Goal: Information Seeking & Learning: Check status

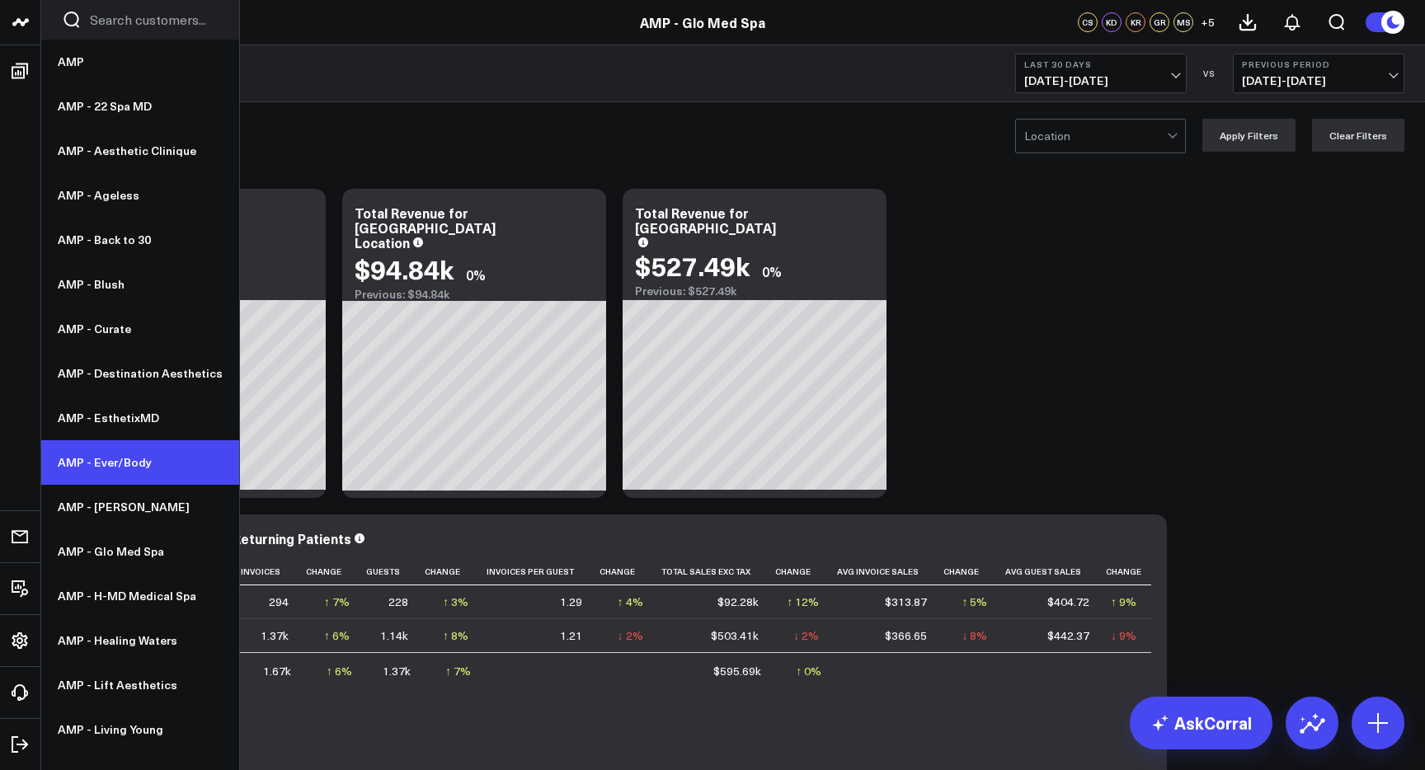
click at [130, 463] on link "AMP - Ever/Body" at bounding box center [140, 462] width 198 height 45
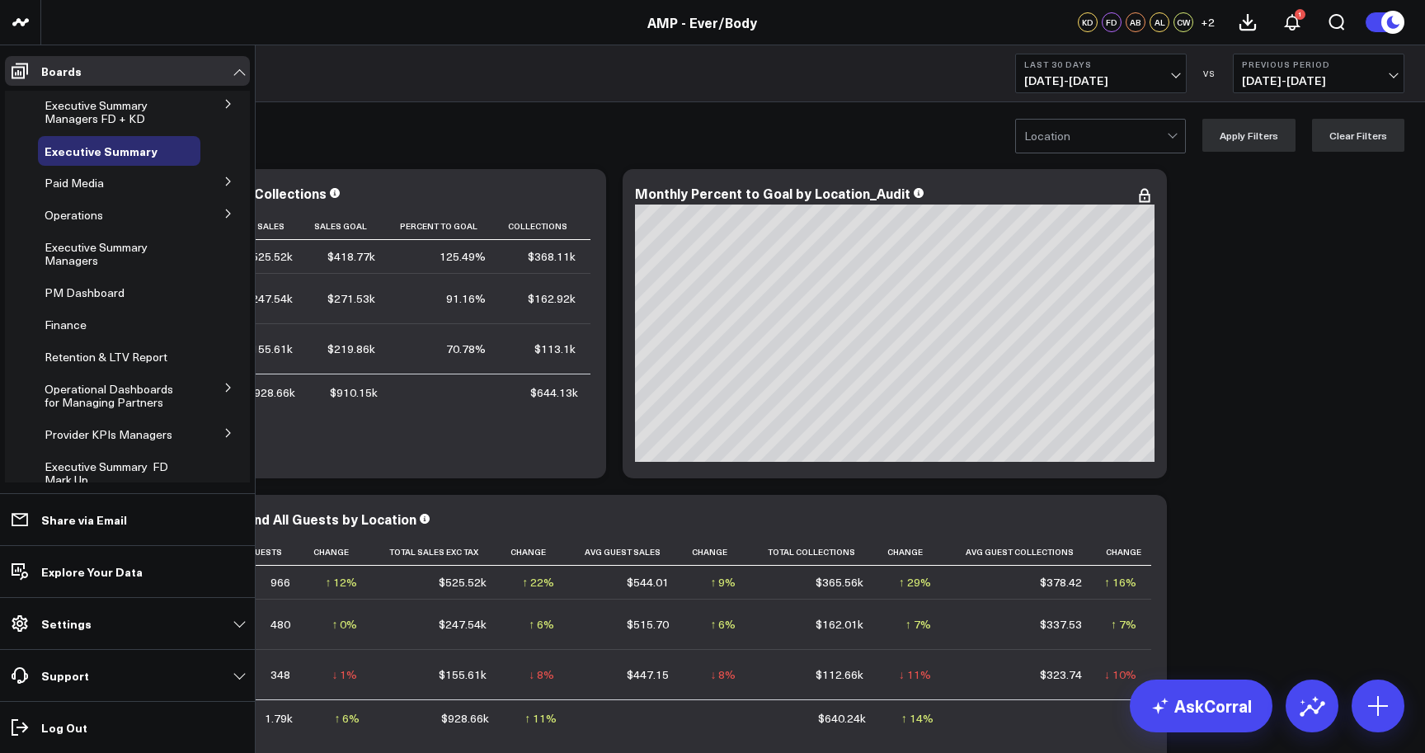
click at [223, 430] on icon at bounding box center [228, 433] width 10 height 10
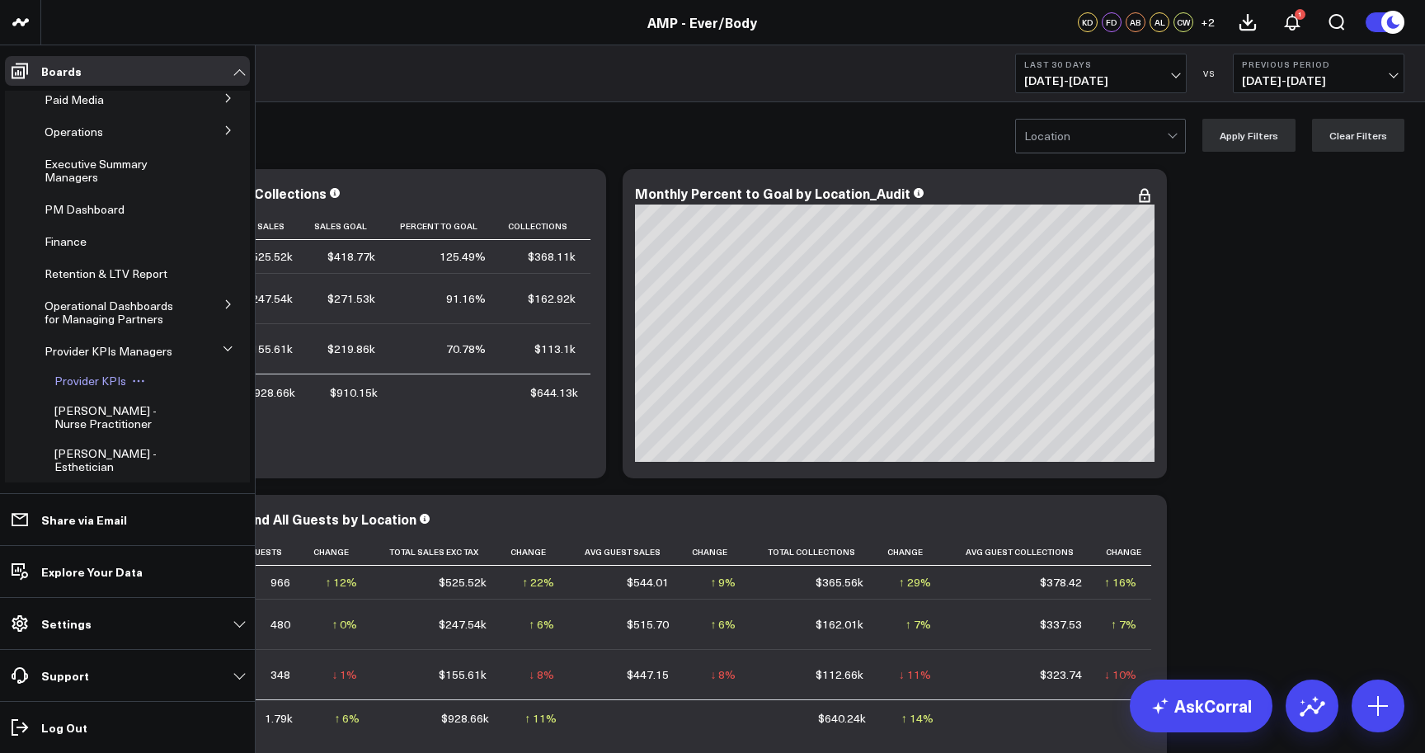
click at [92, 388] on span "Provider KPIs" at bounding box center [90, 381] width 72 height 16
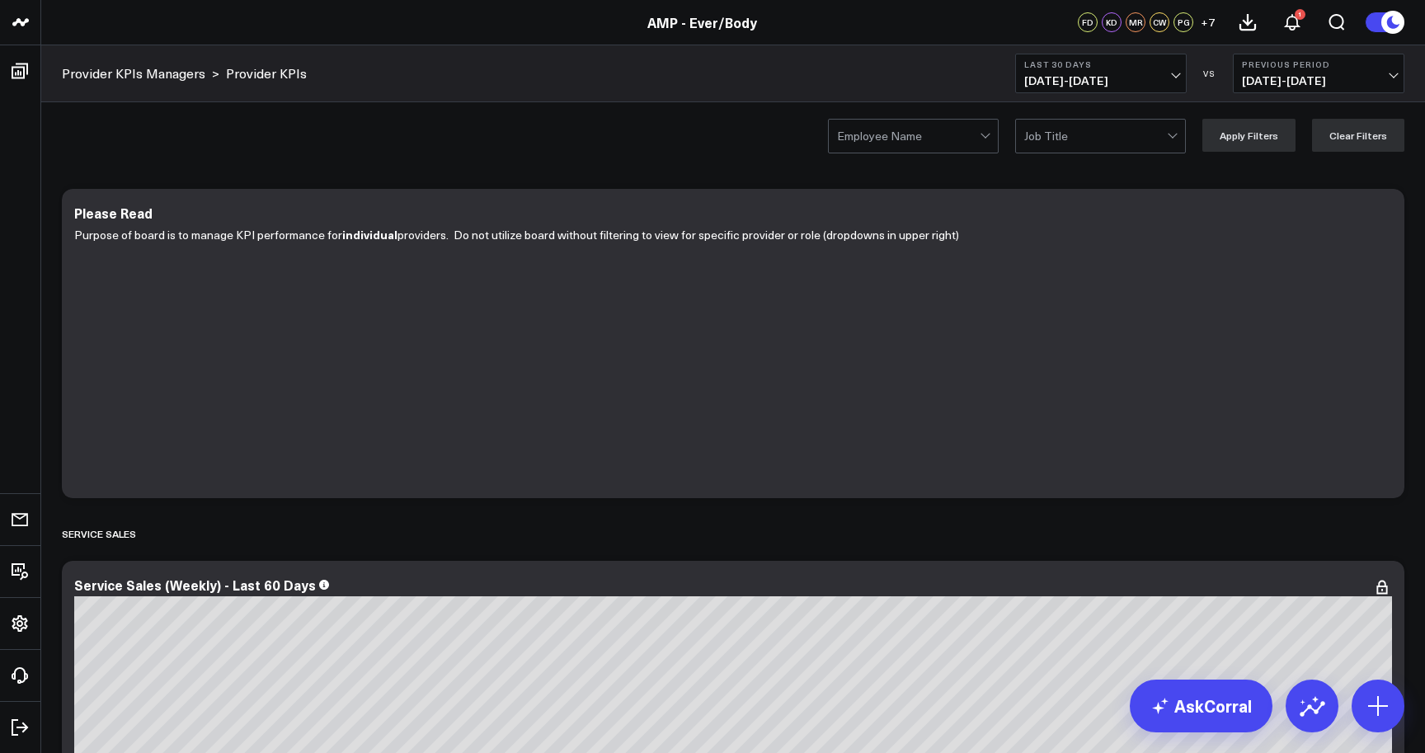
click at [982, 154] on div "Employee Name Job Title Apply Filters Clear Filters" at bounding box center [733, 135] width 1384 height 66
click at [991, 142] on div at bounding box center [987, 136] width 14 height 33
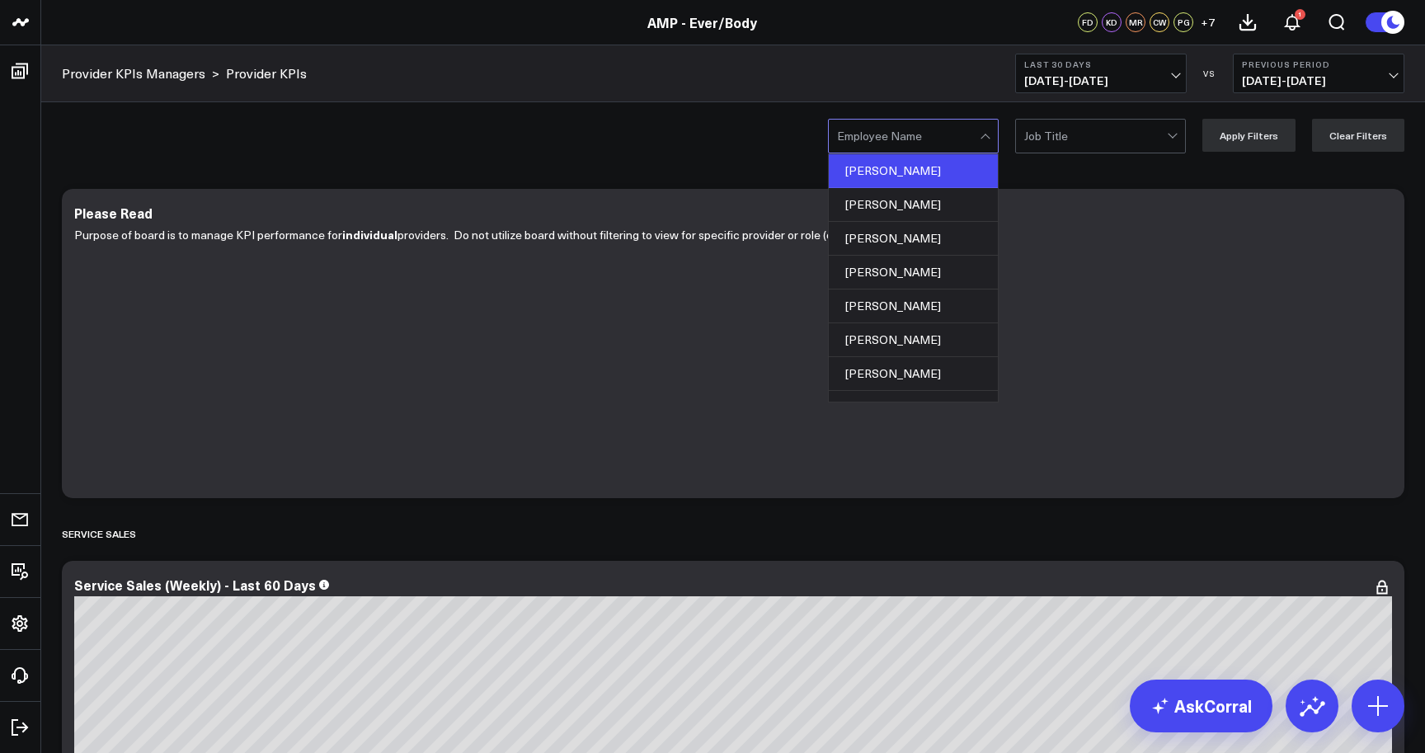
click at [937, 181] on div "Agnes Wong" at bounding box center [913, 171] width 169 height 34
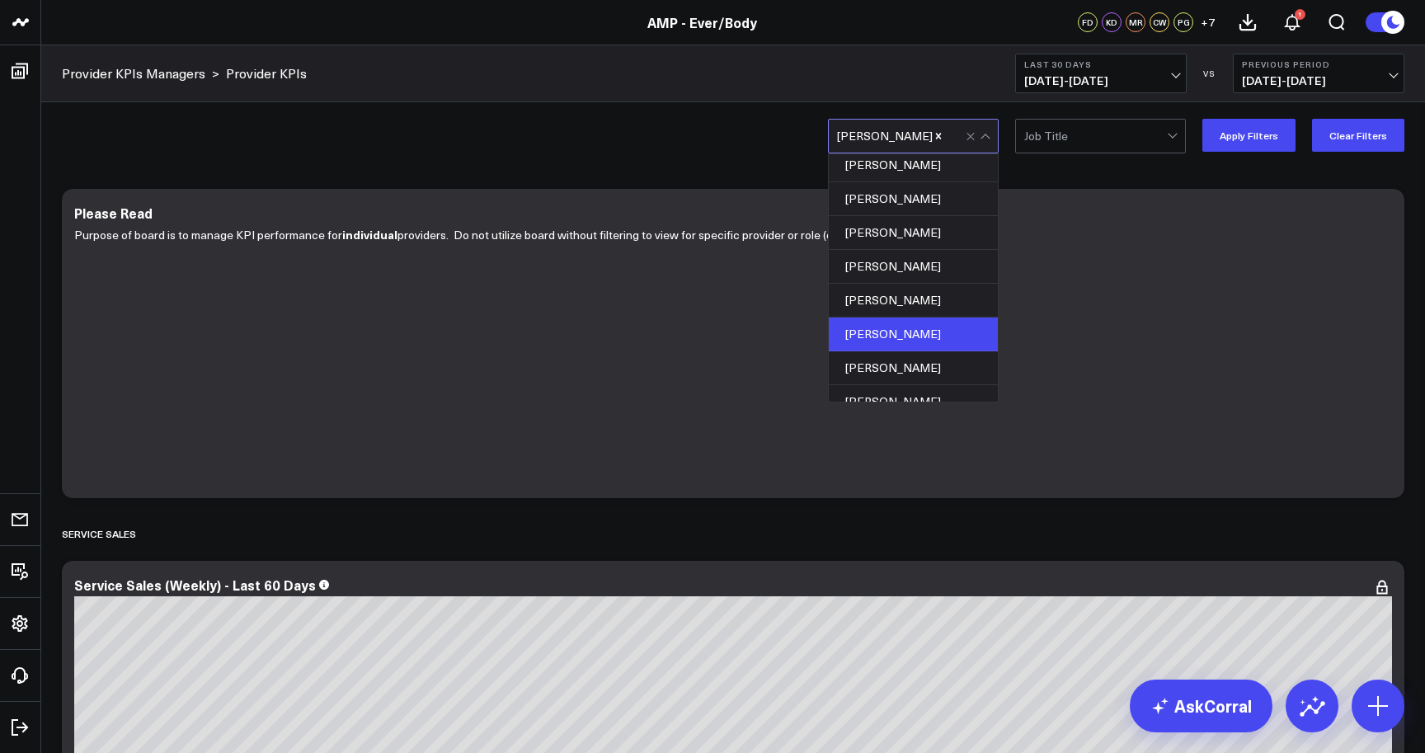
scroll to position [460, 0]
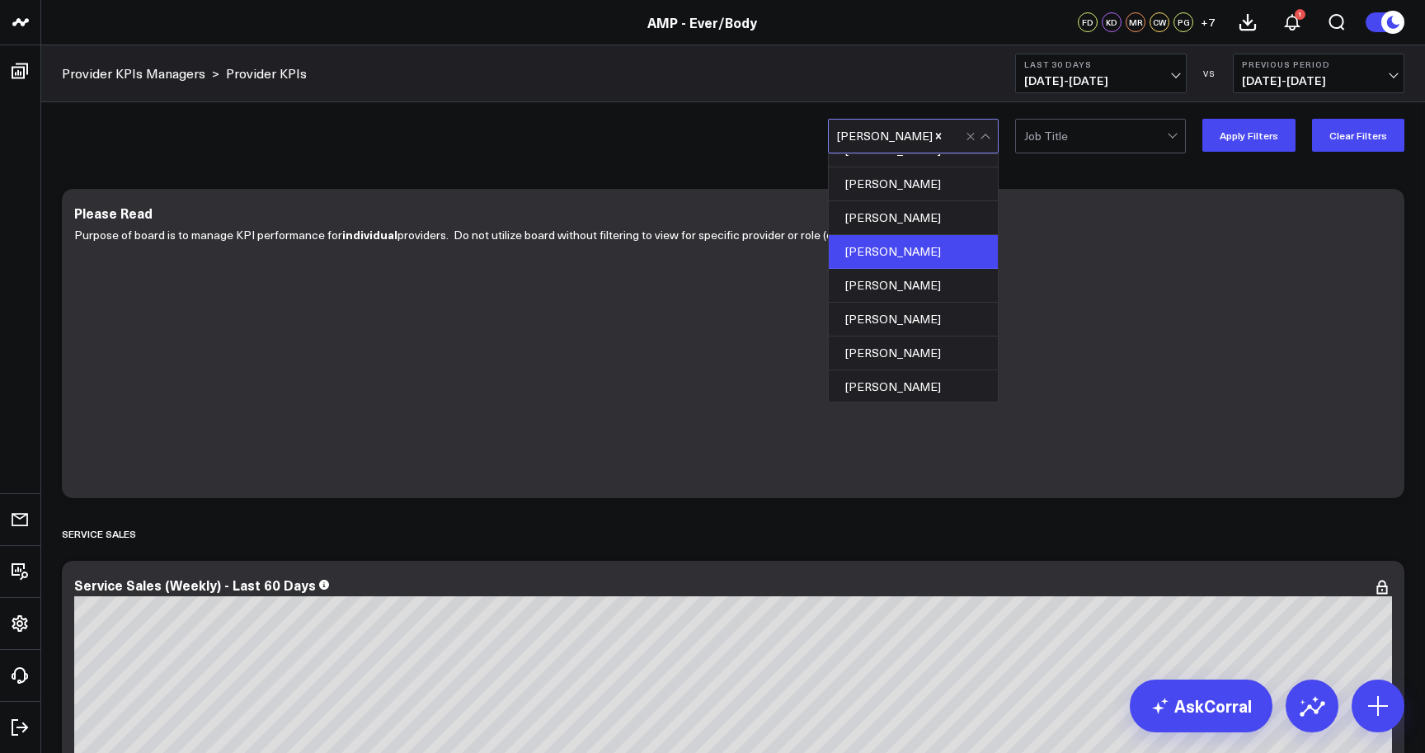
click at [931, 259] on div "Julie Skowronski" at bounding box center [913, 252] width 169 height 34
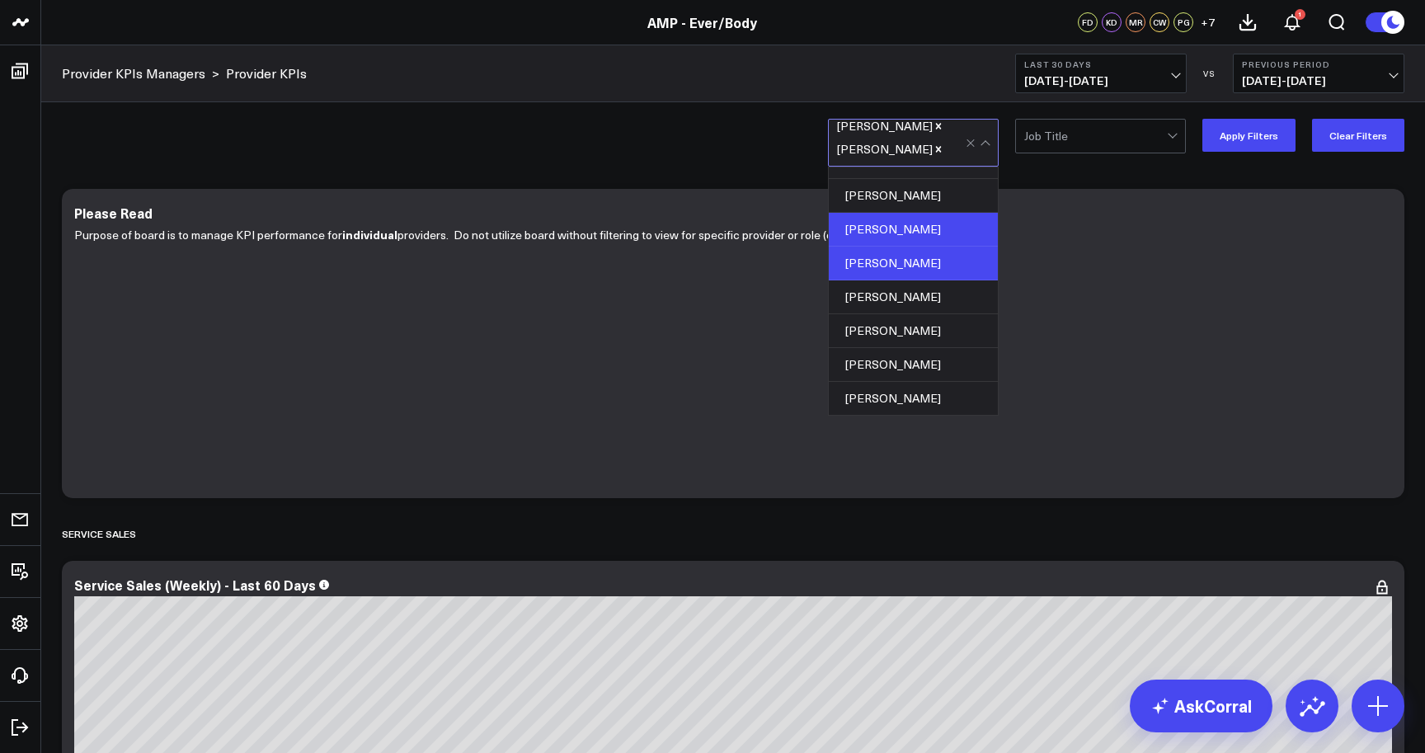
scroll to position [496, 0]
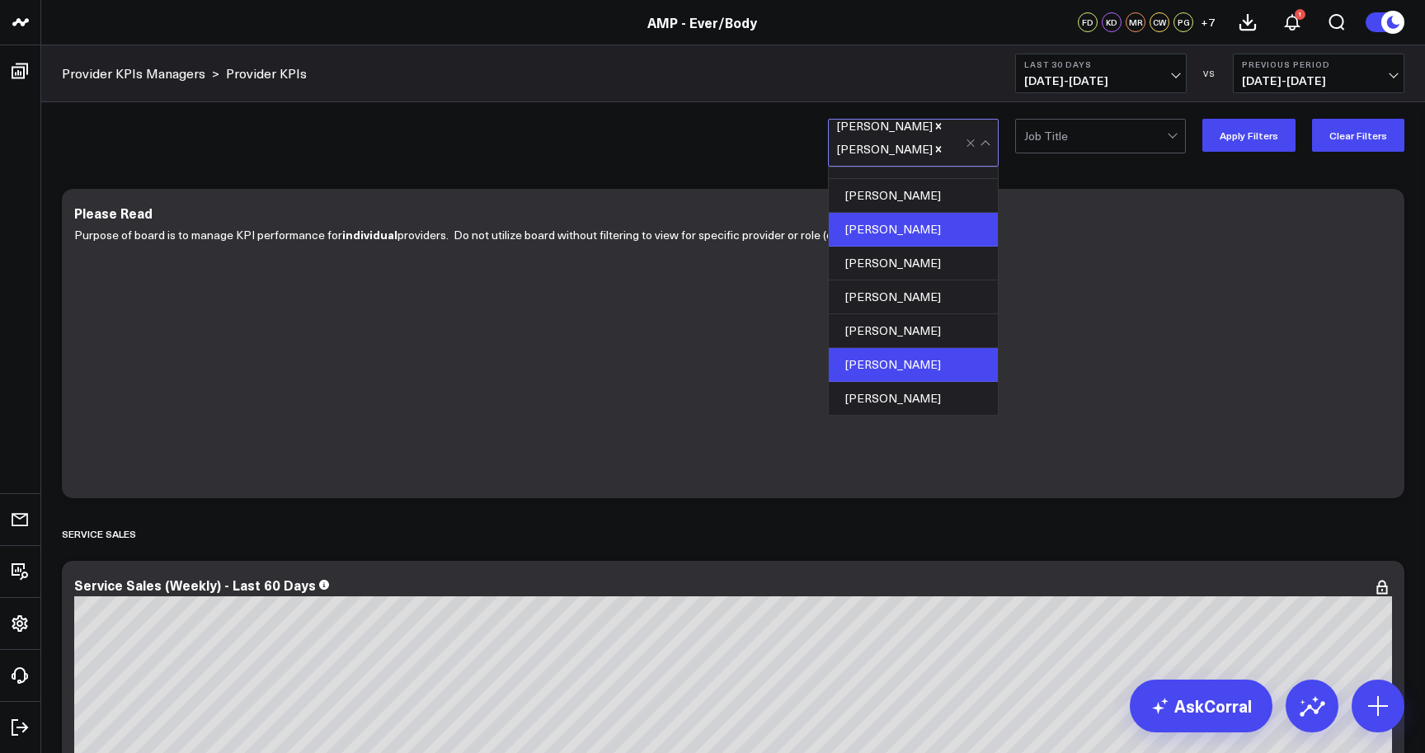
click at [929, 364] on div "Thomas McCauley" at bounding box center [913, 365] width 169 height 34
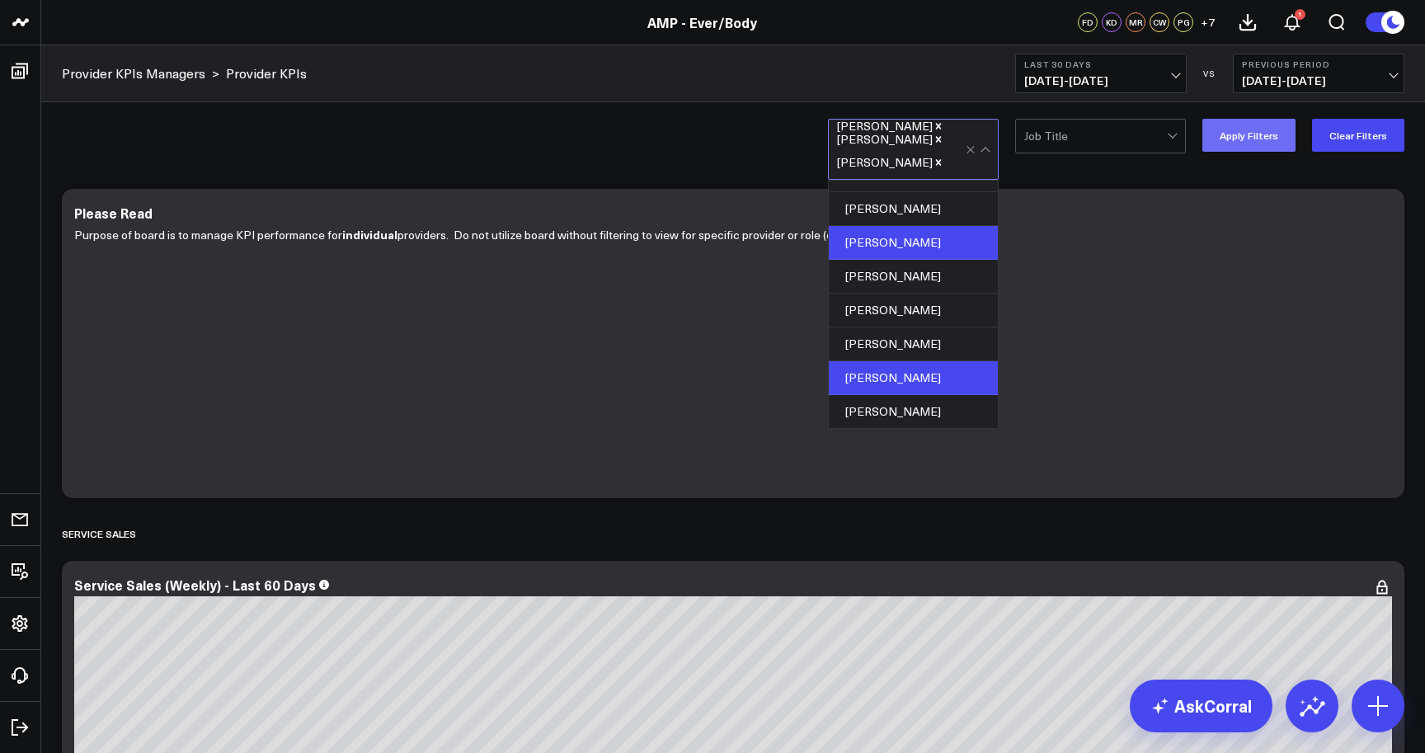
click at [1249, 144] on button "Apply Filters" at bounding box center [1248, 135] width 93 height 33
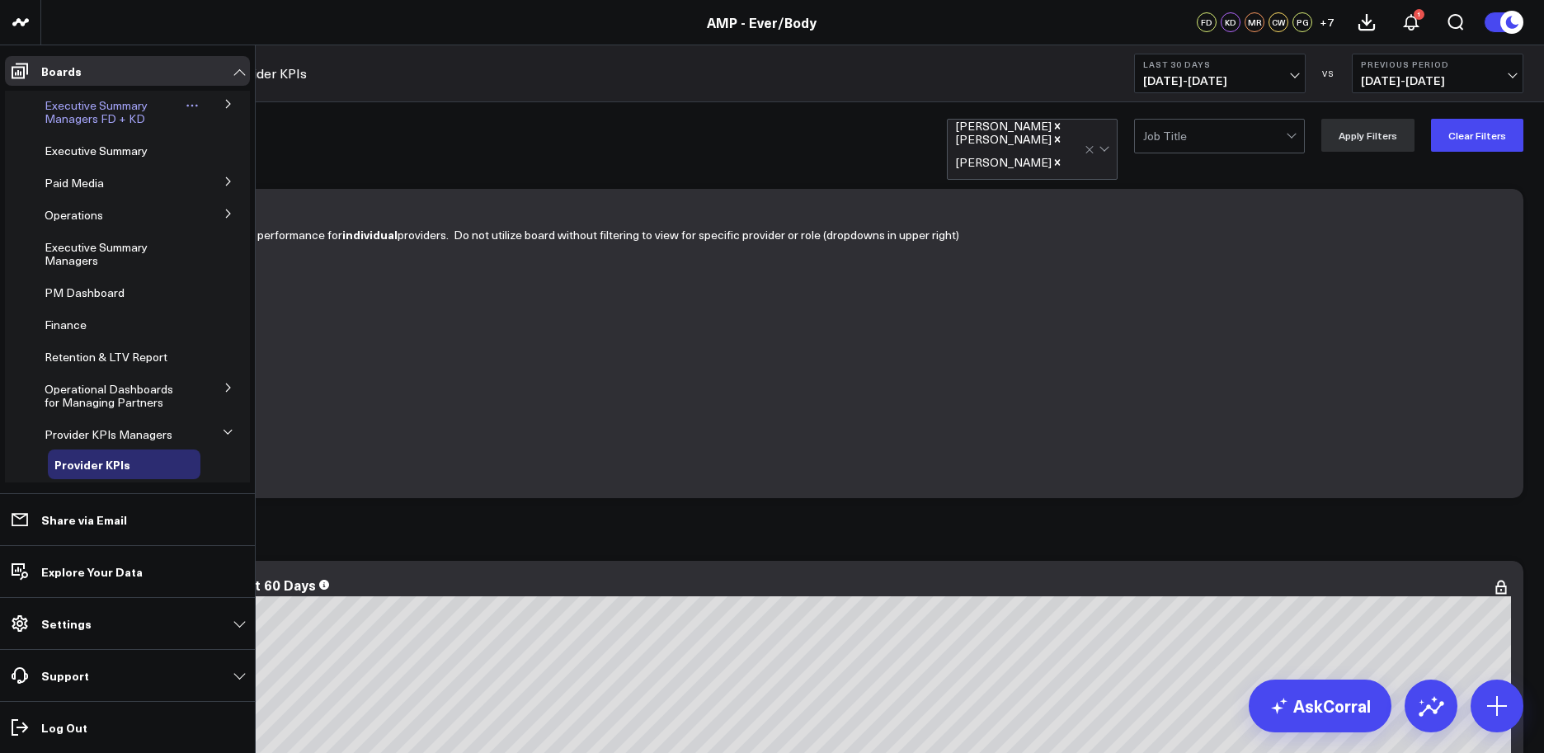
click at [103, 123] on span "Executive Summary Managers FD + KD" at bounding box center [96, 111] width 103 height 29
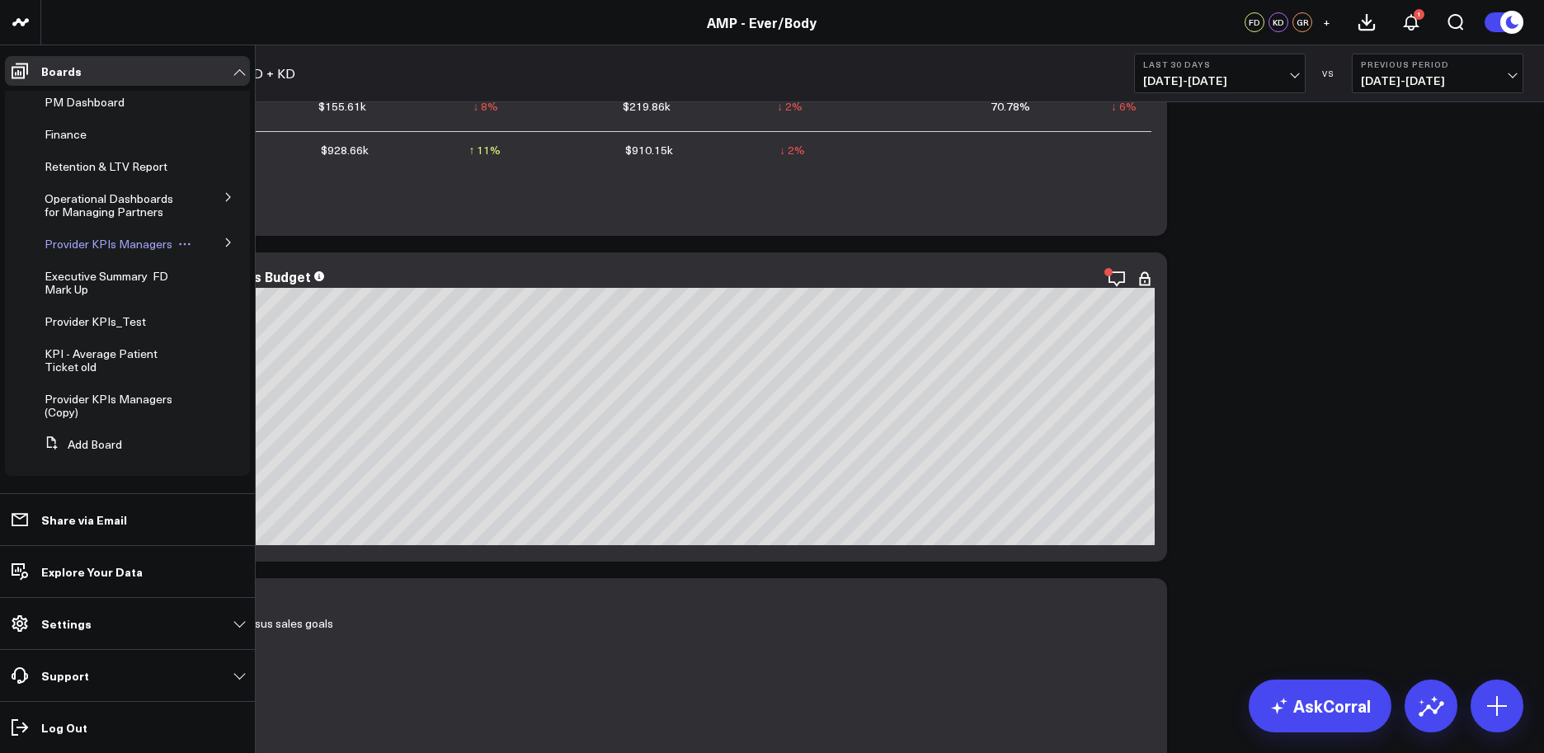
scroll to position [202, 0]
click at [218, 237] on button at bounding box center [228, 238] width 43 height 25
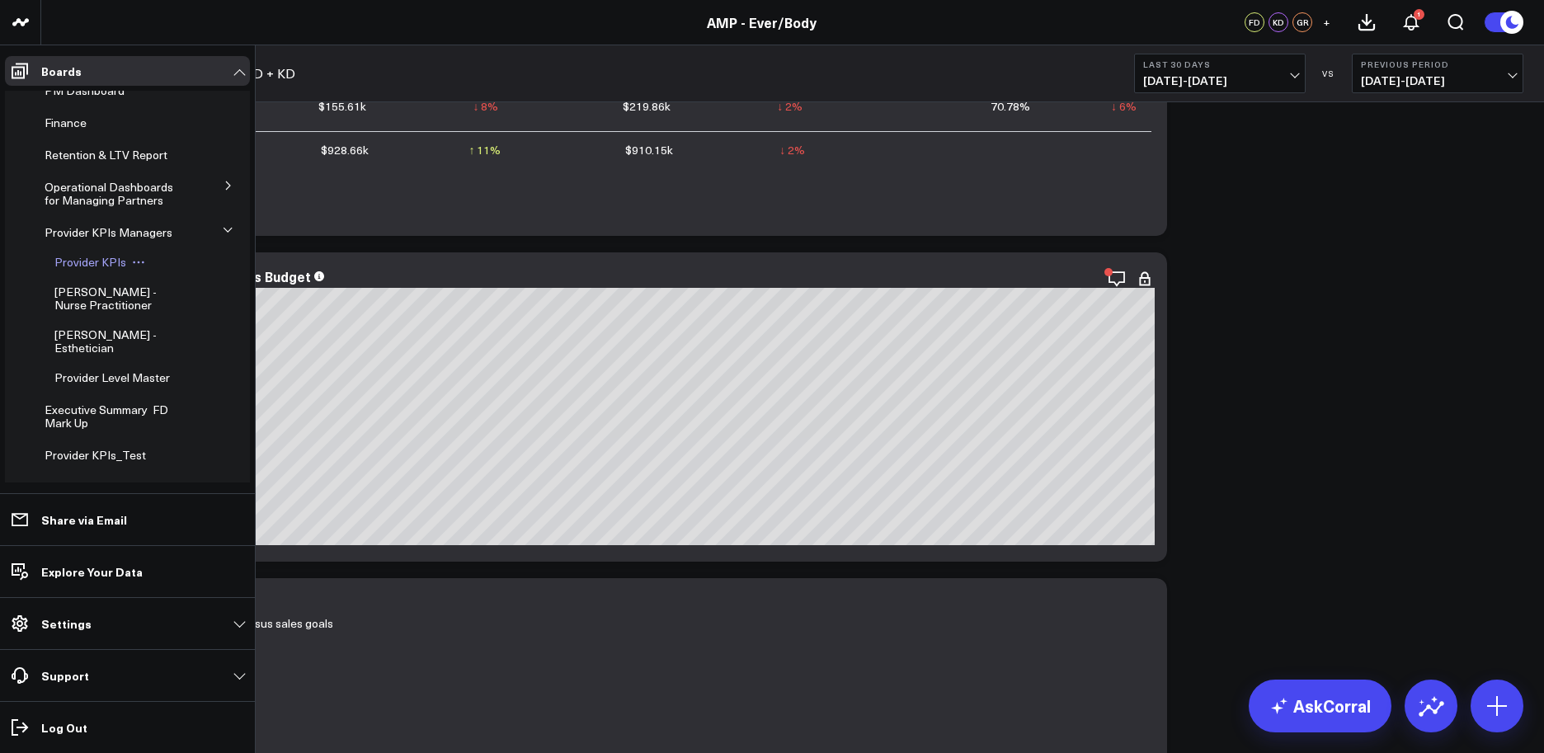
click at [122, 270] on span "Provider KPIs" at bounding box center [90, 262] width 72 height 16
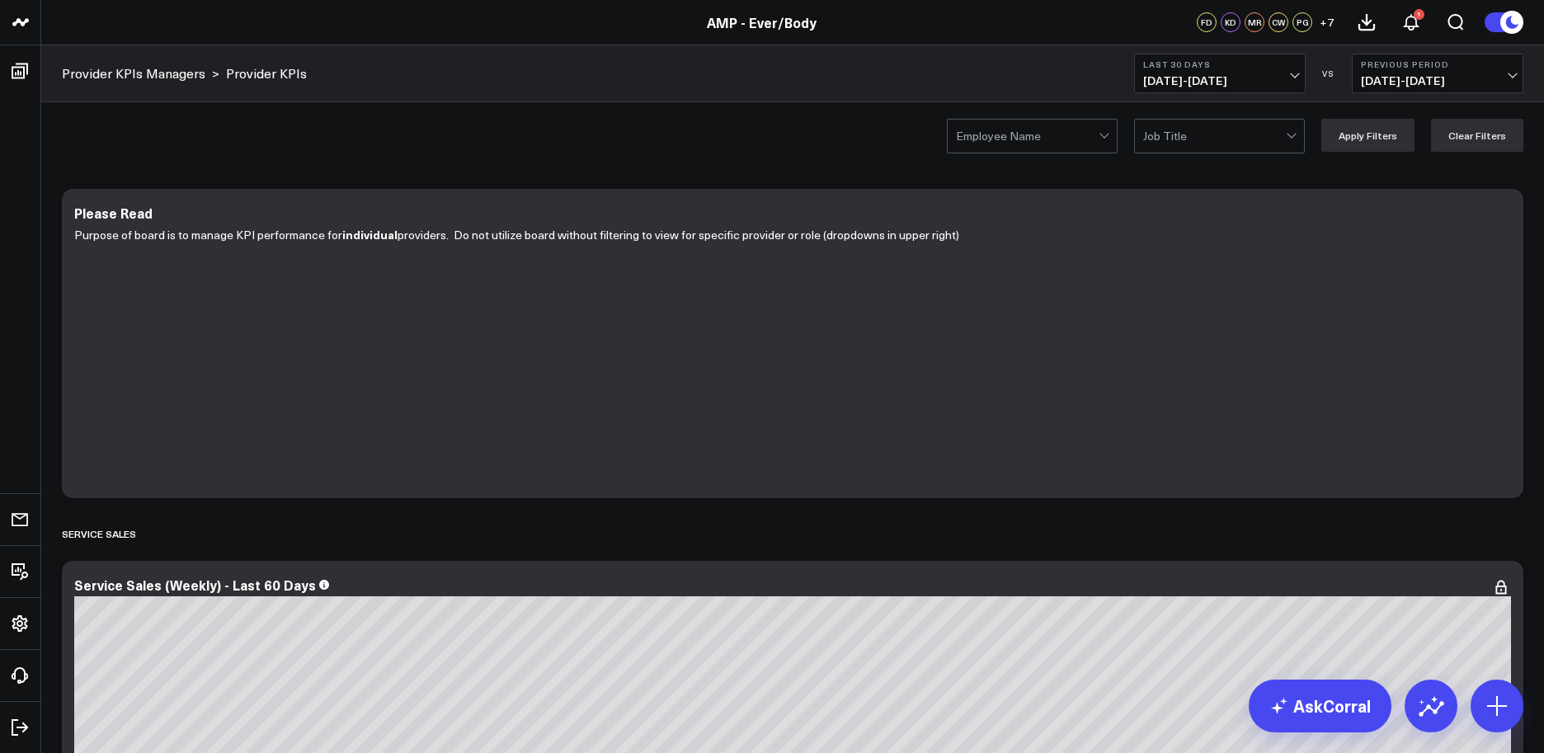
click at [1098, 148] on div at bounding box center [1027, 136] width 143 height 33
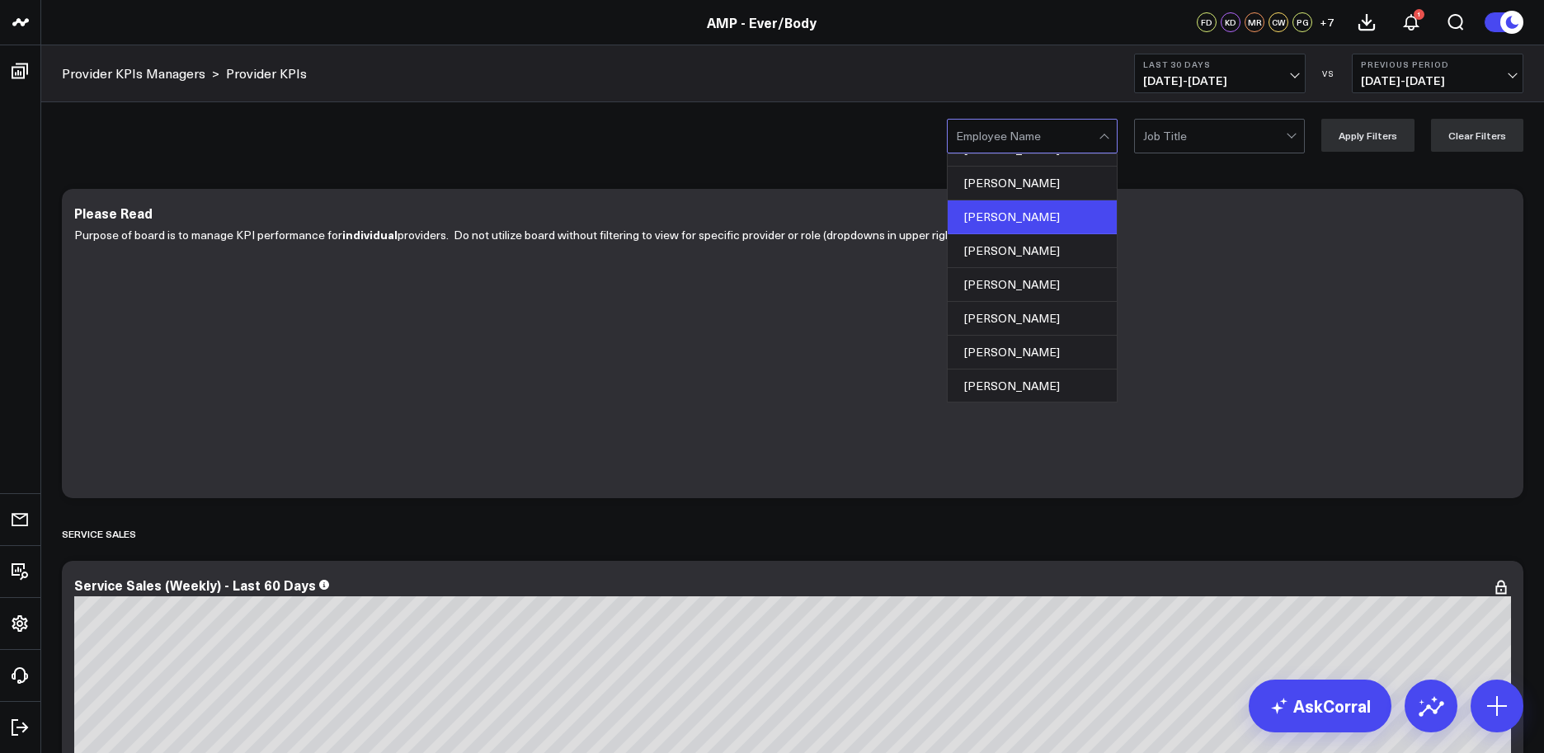
scroll to position [397, 0]
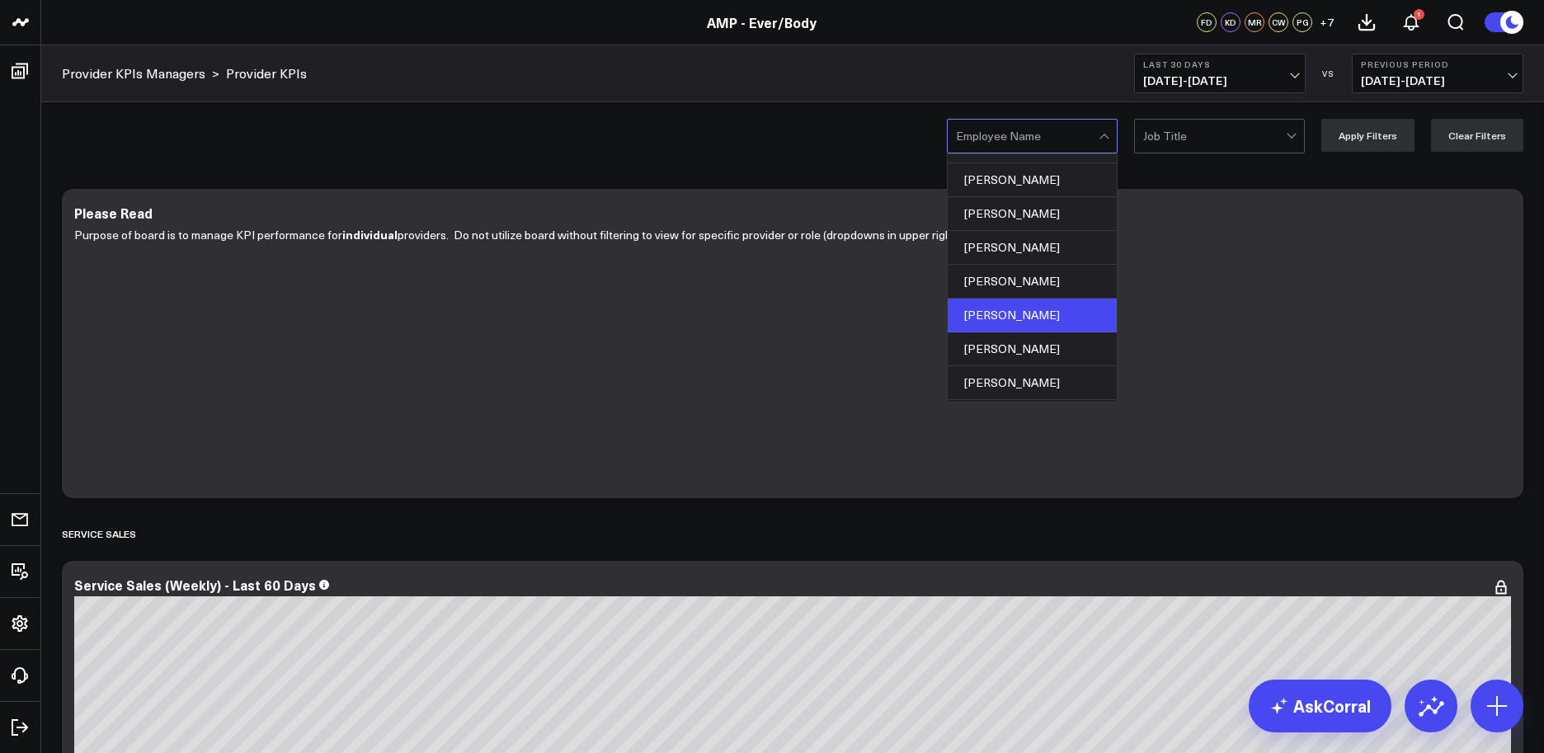
click at [1028, 308] on div "Julie Skowronski" at bounding box center [1032, 316] width 169 height 34
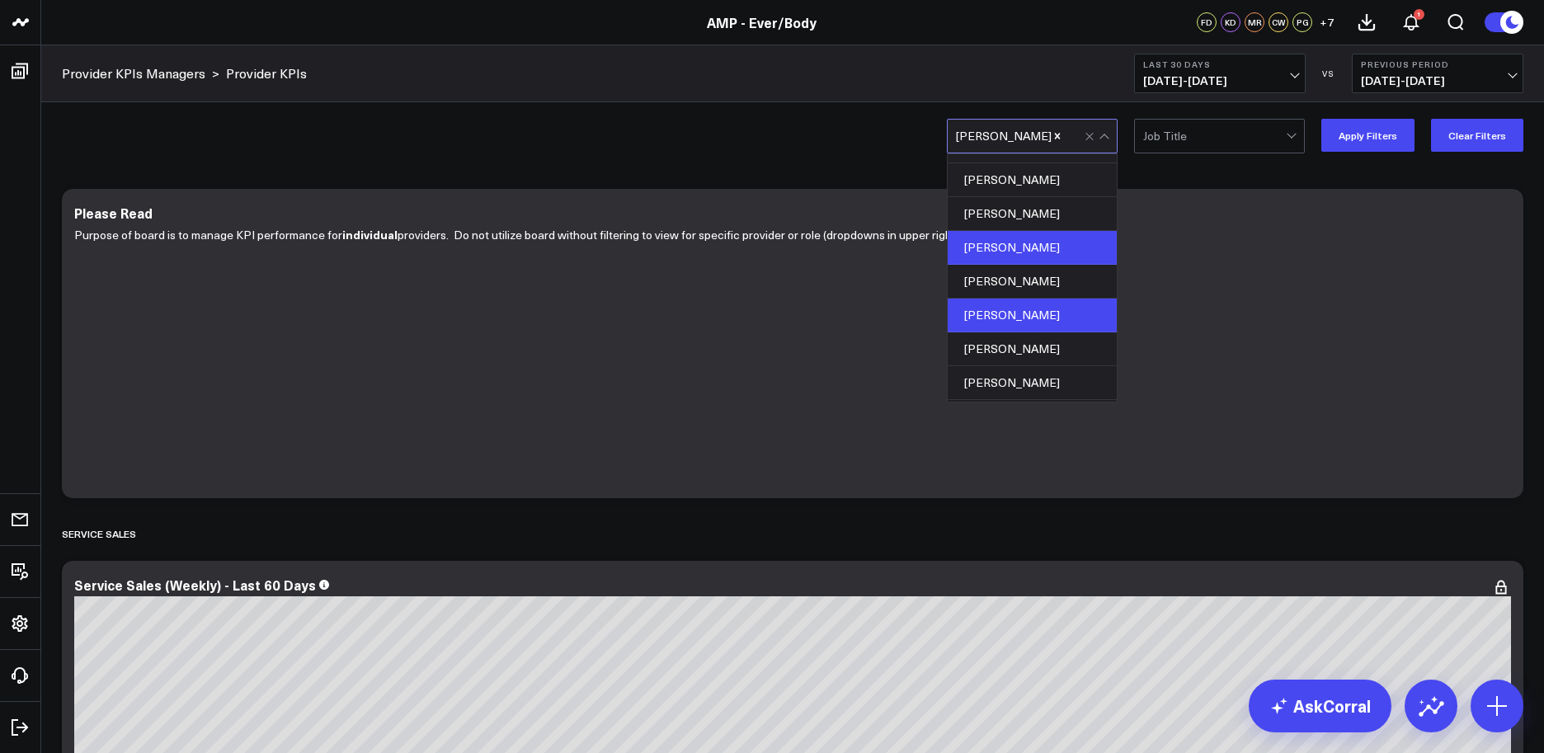
scroll to position [0, 0]
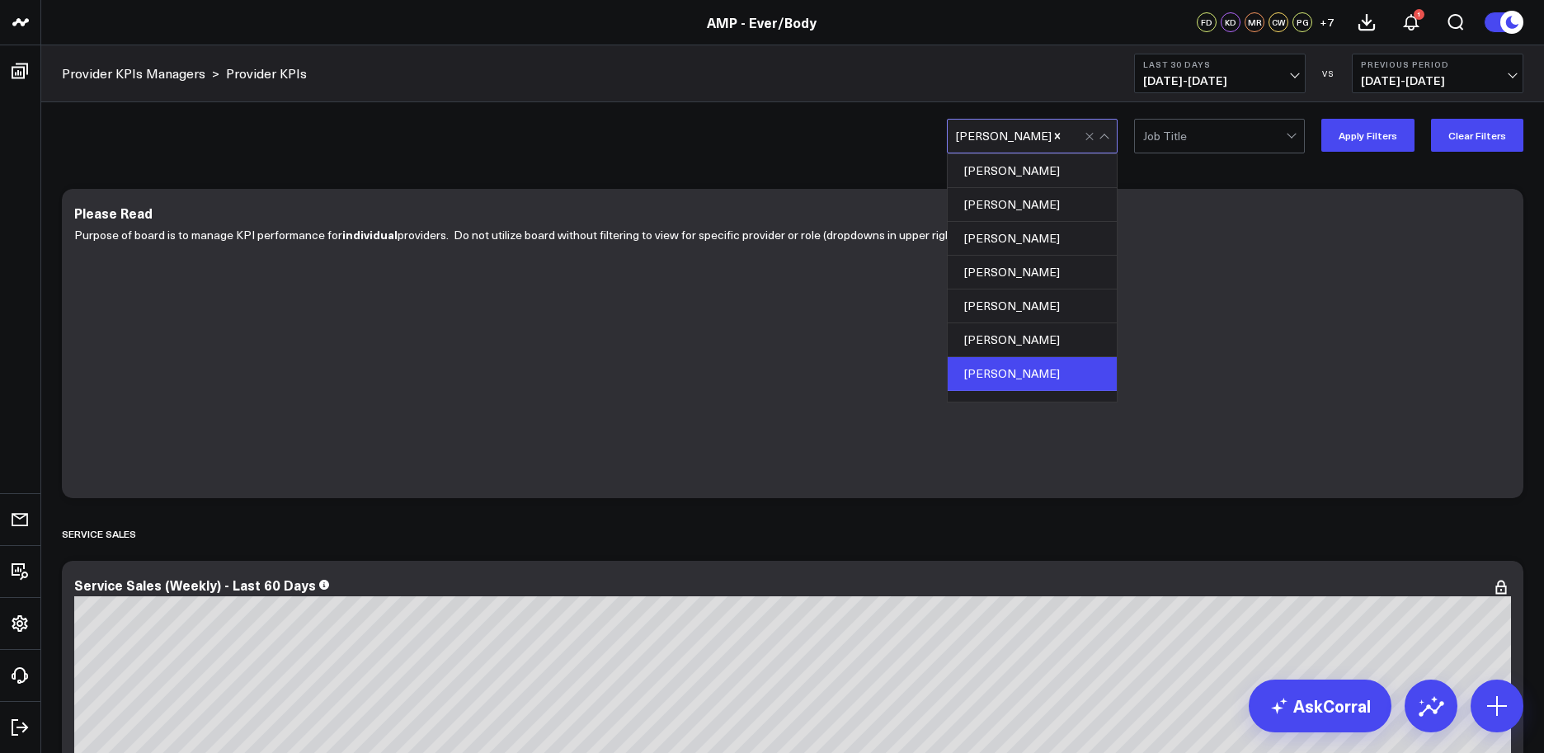
click at [1015, 364] on div "Christopher Blaisdell" at bounding box center [1032, 374] width 169 height 34
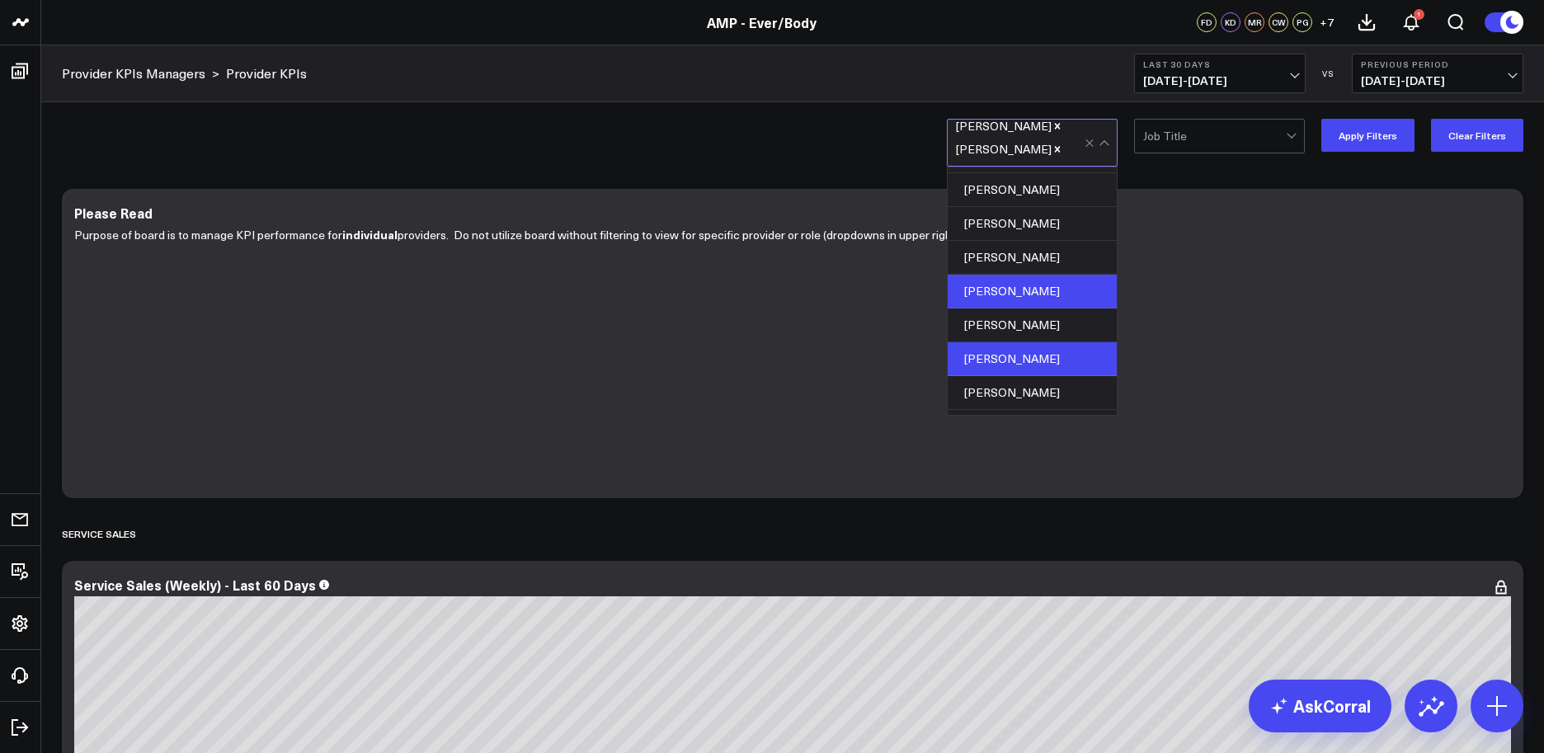
scroll to position [496, 0]
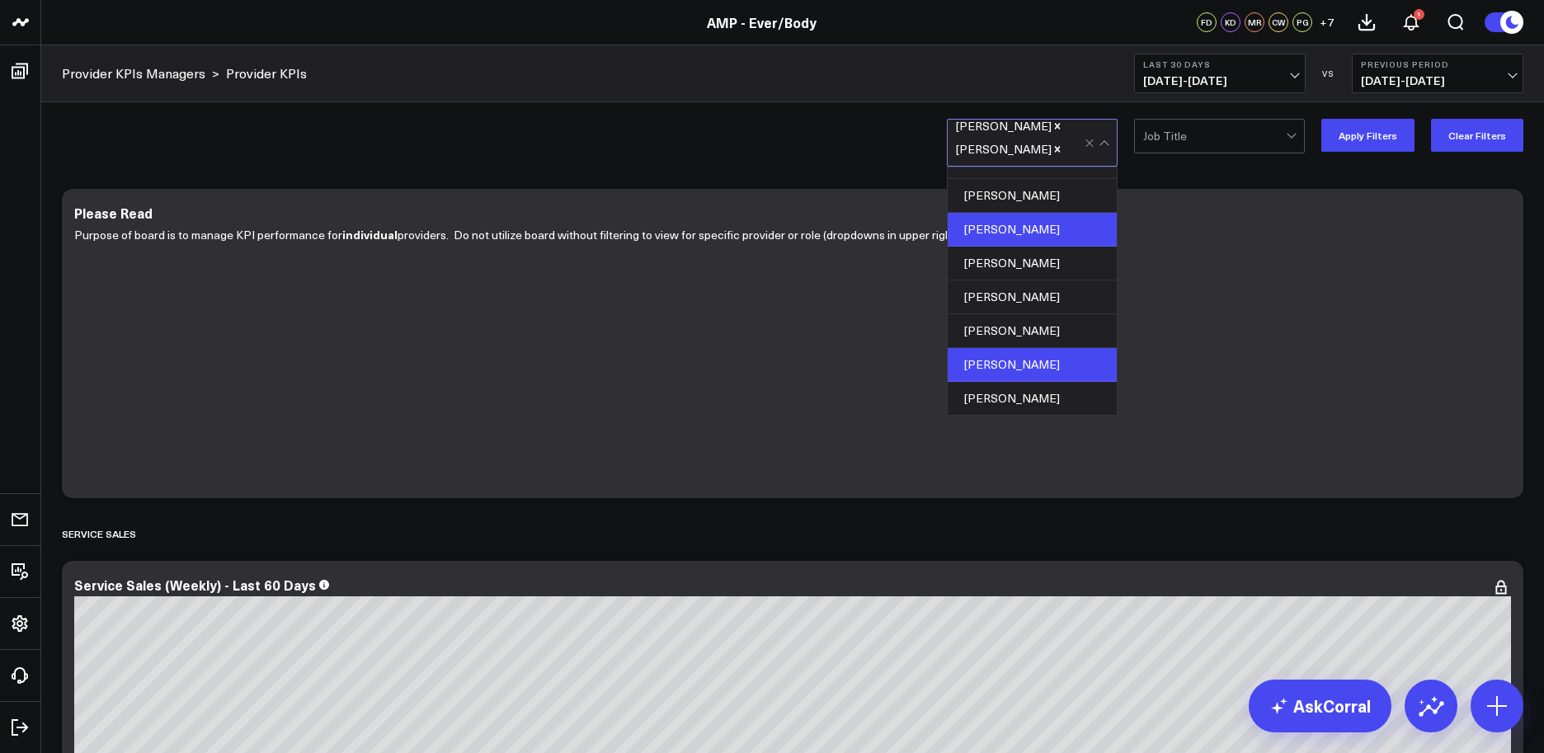
click at [1043, 359] on div "Thomas McCauley" at bounding box center [1032, 365] width 169 height 34
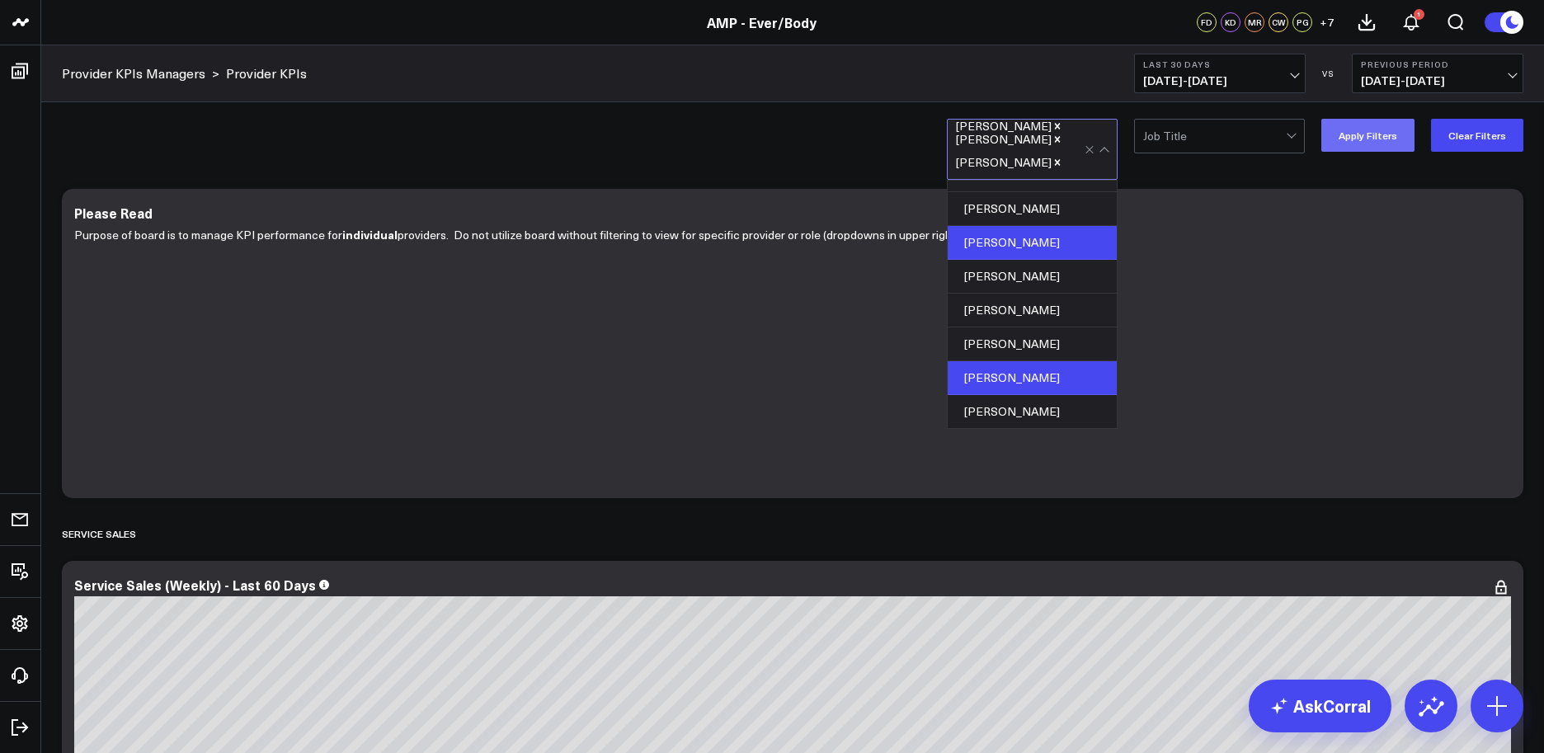
click at [1357, 146] on button "Apply Filters" at bounding box center [1367, 135] width 93 height 33
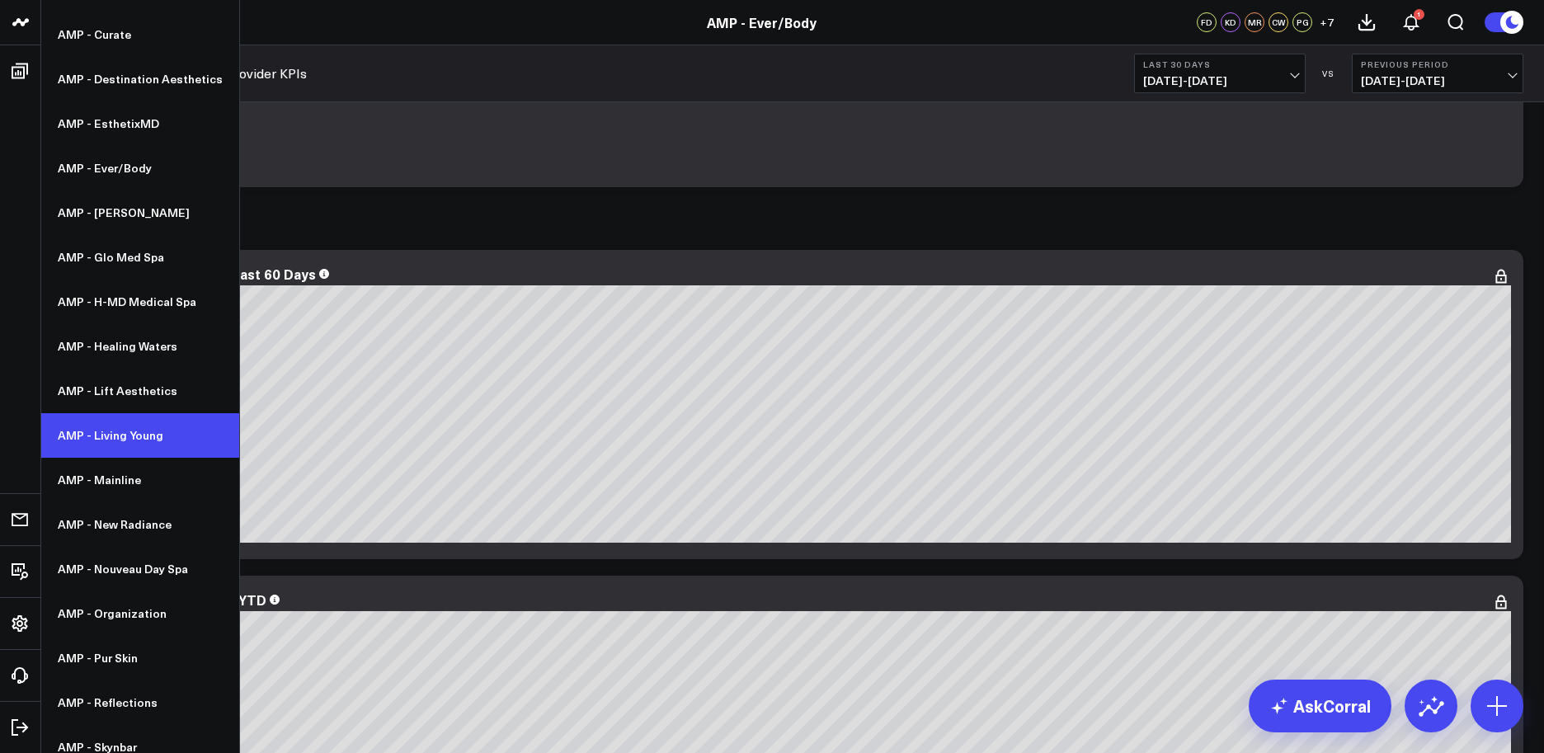
scroll to position [306, 0]
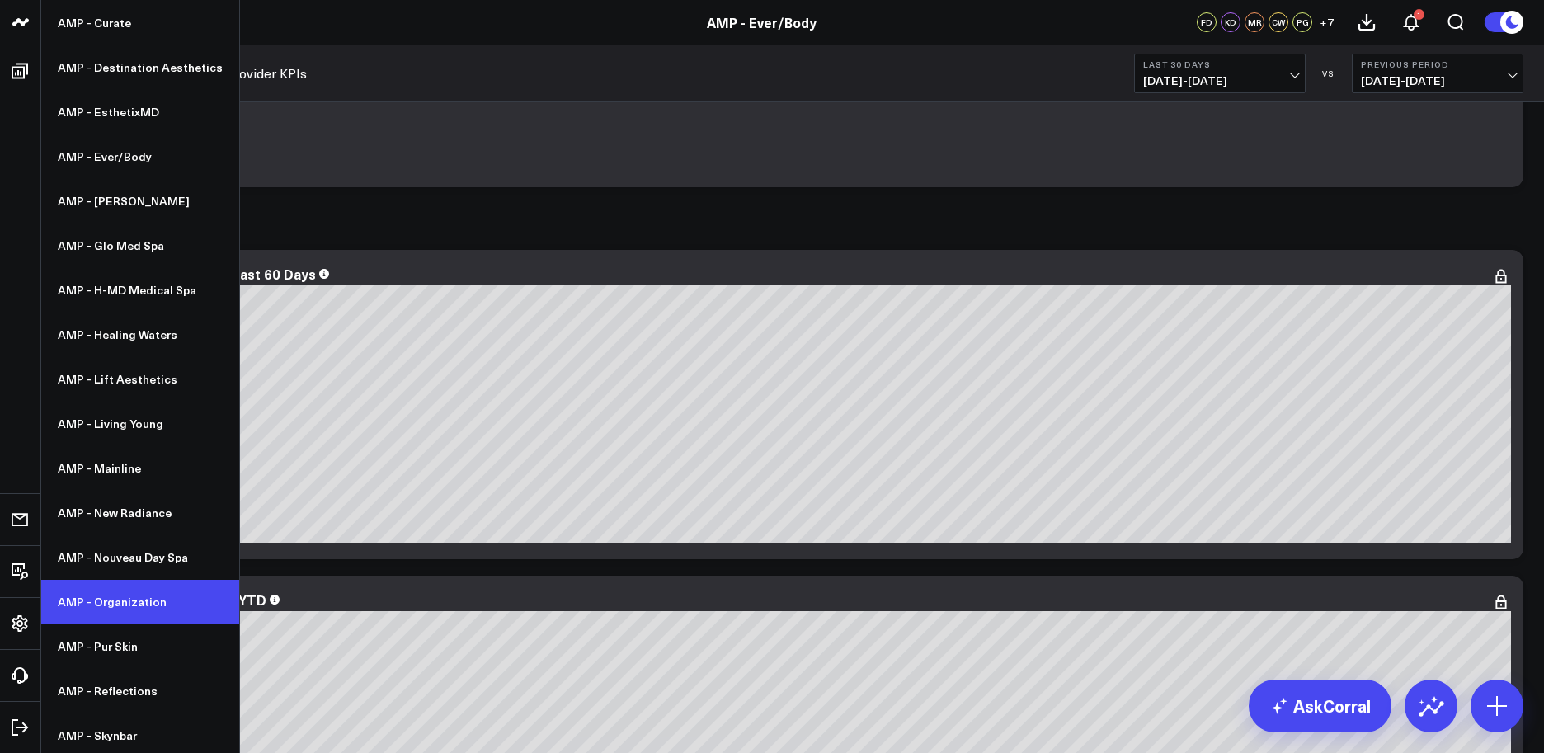
click at [121, 602] on link "AMP - Organization" at bounding box center [140, 602] width 198 height 45
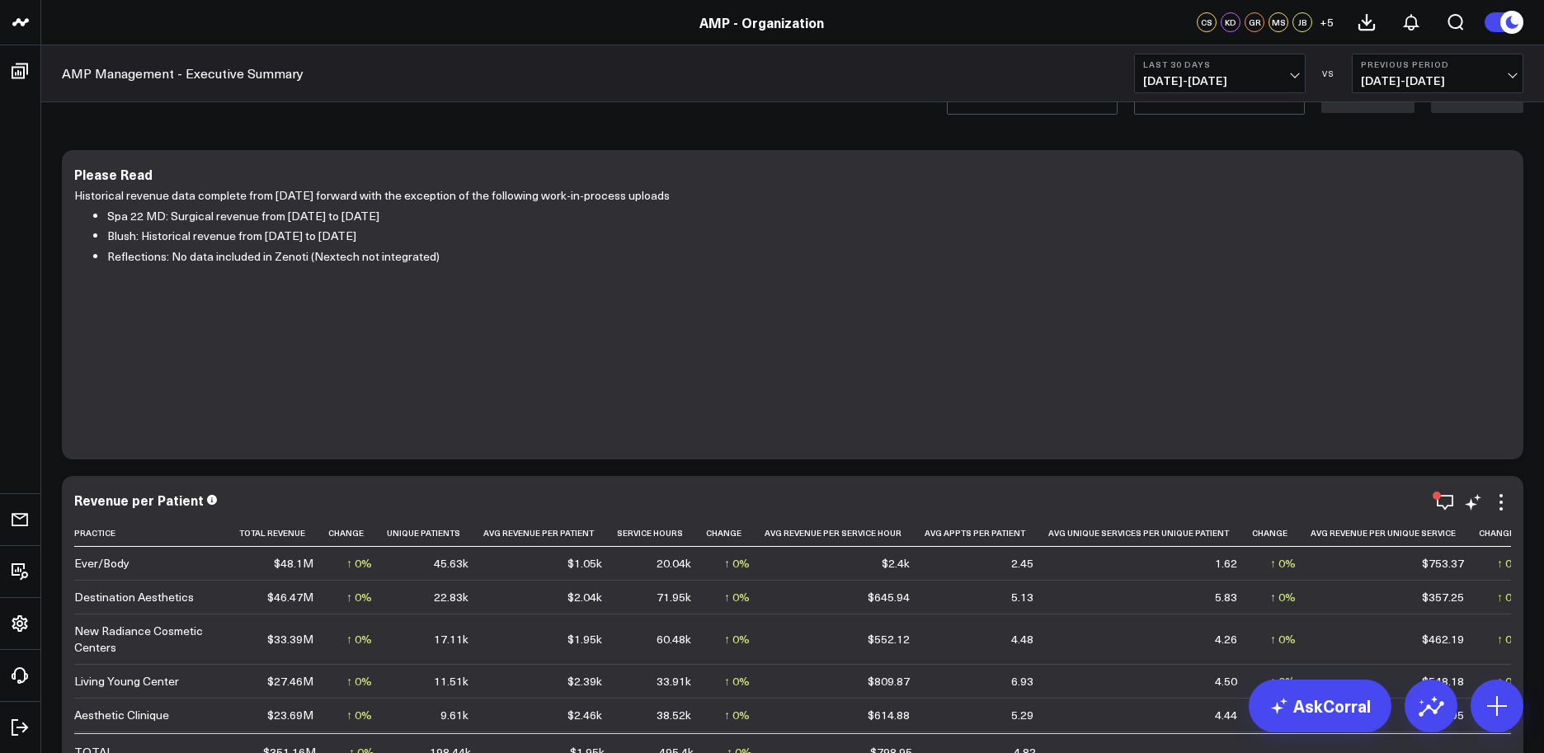
scroll to position [169, 0]
